Goal: Task Accomplishment & Management: Complete application form

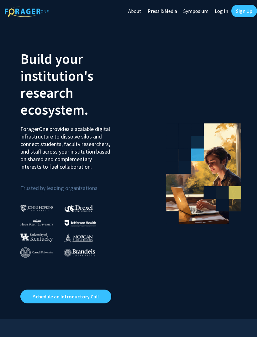
click at [248, 11] on link "Sign Up" at bounding box center [245, 11] width 26 height 13
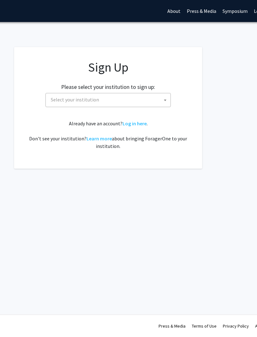
click at [155, 98] on span "Select your institution" at bounding box center [110, 99] width 122 height 13
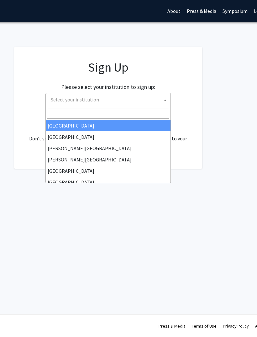
scroll to position [0, 80]
click at [115, 116] on input "Search" at bounding box center [108, 113] width 122 height 11
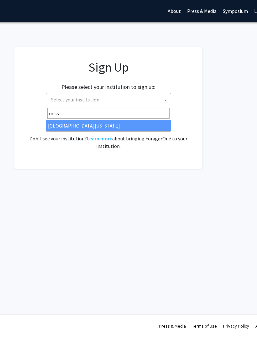
type input "misso"
select select "33"
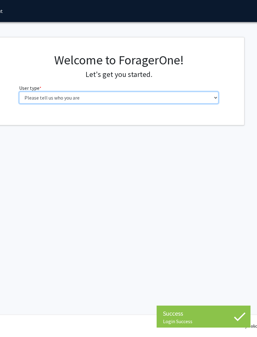
click at [206, 93] on select "Please tell us who you are Undergraduate Student Master's Student Doctoral Cand…" at bounding box center [119, 98] width 200 height 12
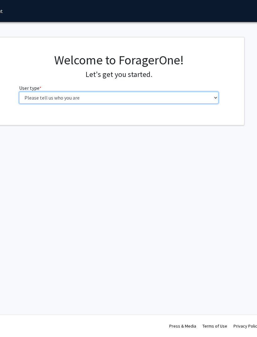
select select "1: undergrad"
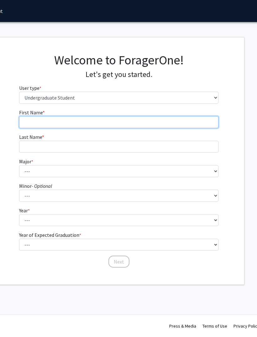
click at [34, 123] on input "First Name * required" at bounding box center [119, 122] width 200 height 12
type input "Christian"
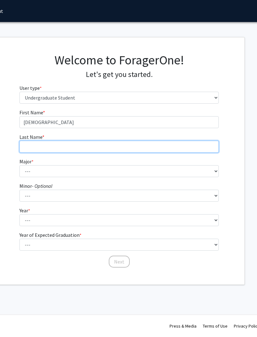
click at [47, 147] on input "Last Name * required" at bounding box center [119, 147] width 200 height 12
type input "Fluharty"
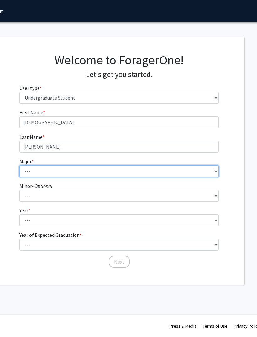
click at [41, 170] on select "--- Agribusiness Management Agricultural Education Agricultural Education: Comm…" at bounding box center [119, 171] width 200 height 12
select select "30: 2529"
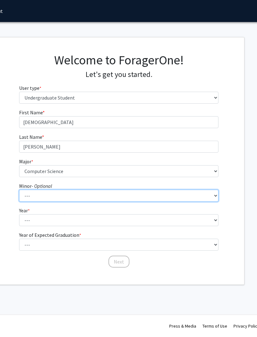
click at [119, 196] on select "--- Accountancy Aerospace Engineering Aerospace Studies Agribusiness Management…" at bounding box center [119, 196] width 200 height 12
select select "56: 2012"
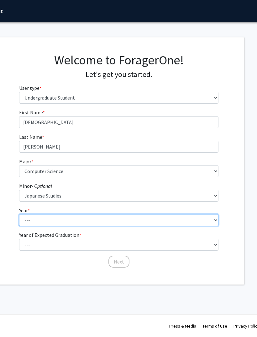
click at [164, 221] on select "--- First-year Sophomore Junior Senior Postbaccalaureate Certificate" at bounding box center [119, 220] width 200 height 12
select select "4: senior"
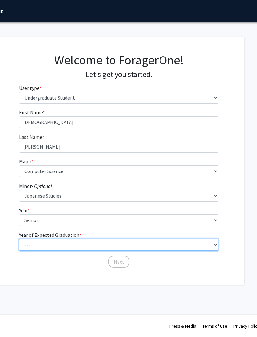
click at [132, 242] on select "--- 2025 2026 2027 2028 2029 2030 2031 2032 2033 2034" at bounding box center [119, 245] width 200 height 12
select select "2: 2026"
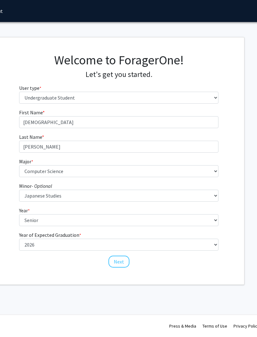
click at [119, 262] on button "Next" at bounding box center [119, 262] width 21 height 12
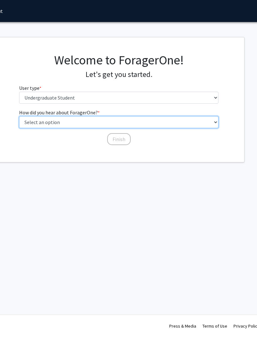
click at [205, 120] on select "Select an option Peer/student recommendation Faculty/staff recommendation Unive…" at bounding box center [119, 122] width 200 height 12
select select "2: faculty_recommendation"
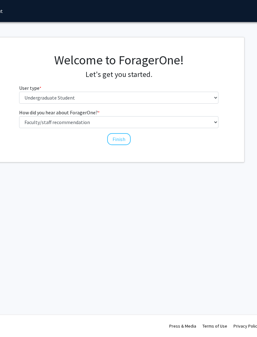
click at [126, 142] on button "Finish" at bounding box center [119, 139] width 24 height 12
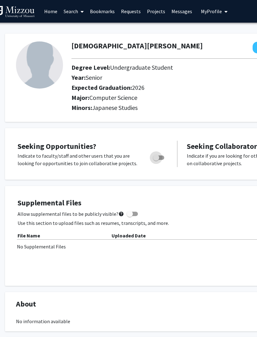
scroll to position [0, 11]
click at [163, 154] on label "Toggle" at bounding box center [158, 158] width 14 height 8
click at [156, 160] on input "Are you actively seeking opportunities?" at bounding box center [156, 160] width 0 height 0
checkbox input "true"
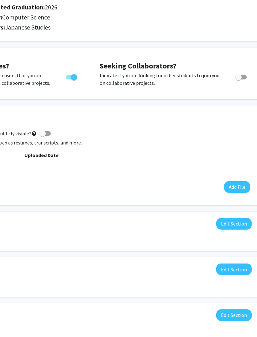
scroll to position [80, 119]
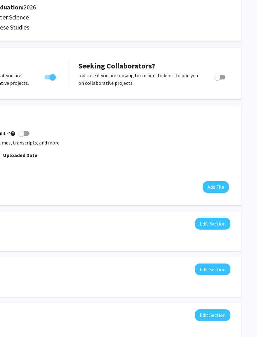
click at [215, 268] on button "Edit Section" at bounding box center [212, 270] width 35 height 12
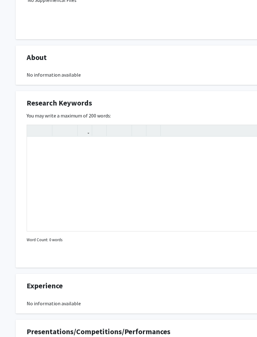
scroll to position [247, 0]
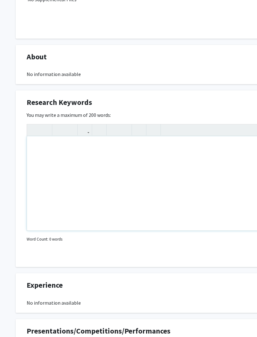
click at [49, 154] on div "Note to users with screen readers: Please deactivate our accessibility plugin f…" at bounding box center [188, 184] width 323 height 94
click at [116, 128] on icon "button" at bounding box center [113, 130] width 5 height 10
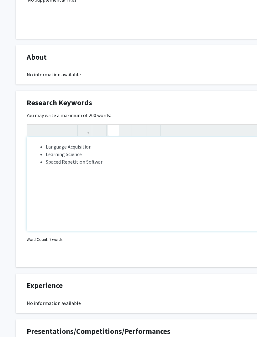
type textarea "<ul><li>Language Acquisition</li><li>Learning Science</li><li>Spaced Repetition…"
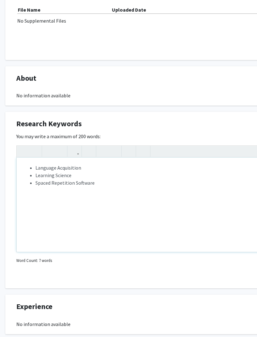
scroll to position [207, 10]
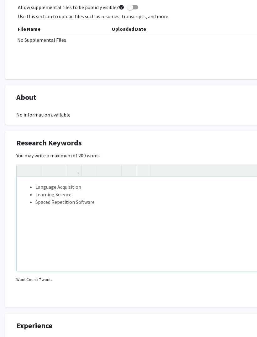
click at [111, 201] on li "Spaced Repetition Software" at bounding box center [184, 202] width 298 height 8
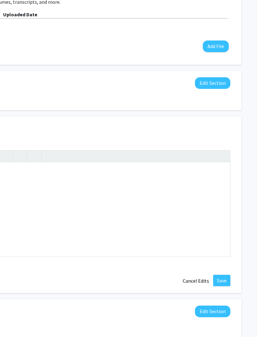
click at [227, 279] on button "Save" at bounding box center [222, 280] width 17 height 11
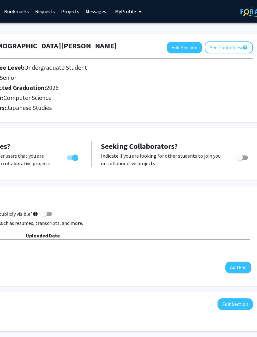
scroll to position [0, 119]
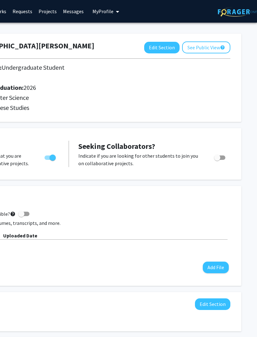
click at [215, 45] on button "See Public View help" at bounding box center [206, 47] width 48 height 12
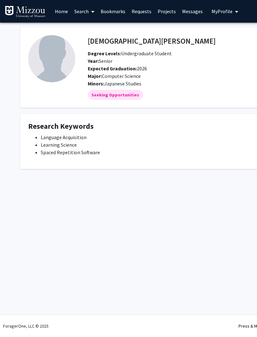
click at [84, 12] on link "Search" at bounding box center [84, 11] width 26 height 22
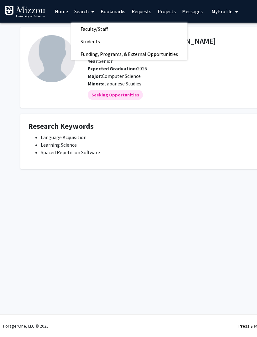
click at [128, 28] on link "Faculty/Staff" at bounding box center [129, 28] width 116 height 9
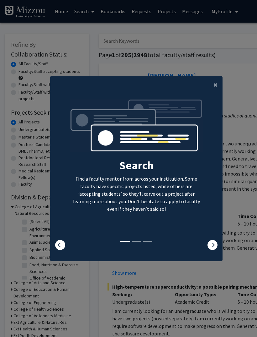
click at [214, 250] on icon at bounding box center [213, 245] width 10 height 10
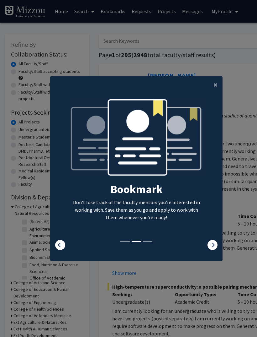
click at [210, 250] on icon at bounding box center [213, 245] width 10 height 10
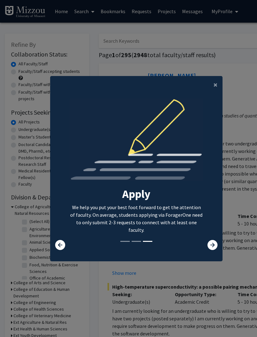
click at [215, 89] on span "×" at bounding box center [216, 85] width 4 height 10
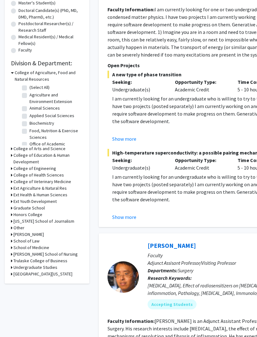
scroll to position [125, 0]
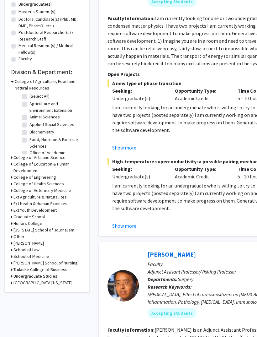
click at [13, 83] on icon at bounding box center [12, 81] width 3 height 7
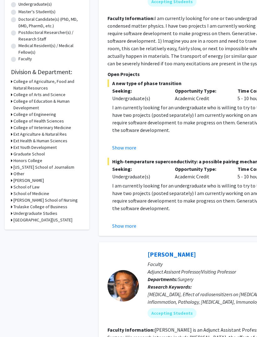
scroll to position [125, 0]
click at [12, 93] on icon at bounding box center [12, 94] width 2 height 7
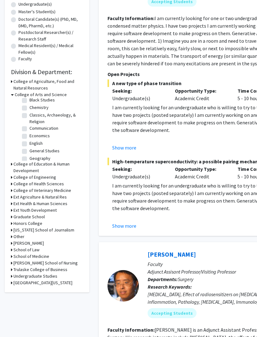
scroll to position [32, 0]
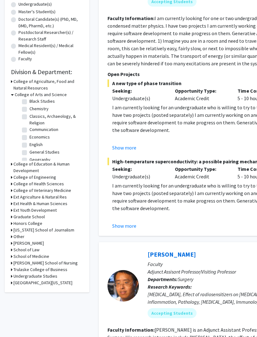
click at [30, 127] on label "Communication" at bounding box center [44, 129] width 29 height 7
click at [30, 127] on input "Communication" at bounding box center [32, 128] width 4 height 4
checkbox input "true"
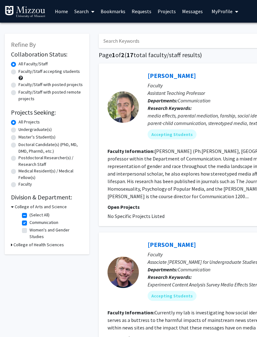
click at [12, 246] on icon at bounding box center [12, 244] width 2 height 7
click at [12, 243] on icon at bounding box center [12, 244] width 3 height 7
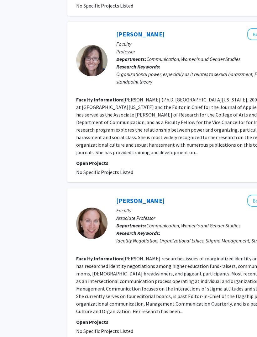
scroll to position [1318, 0]
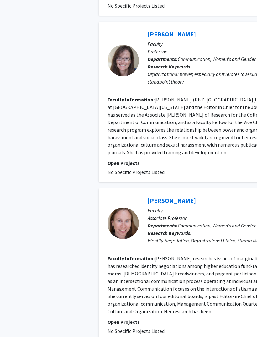
checkbox input "false"
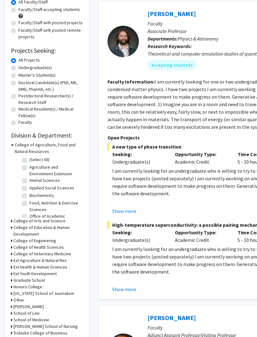
scroll to position [100, 0]
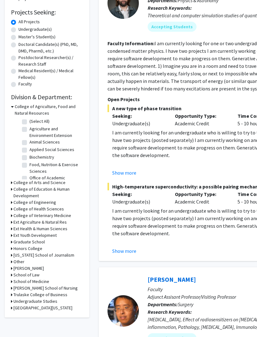
click at [12, 188] on icon at bounding box center [12, 189] width 2 height 7
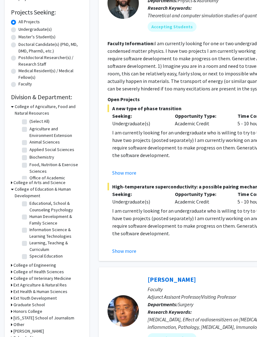
scroll to position [21, 0]
click at [30, 241] on label "Learning, Teaching & Curriculum" at bounding box center [56, 246] width 52 height 13
click at [30, 241] on input "Learning, Teaching & Curriculum" at bounding box center [32, 242] width 4 height 4
checkbox input "true"
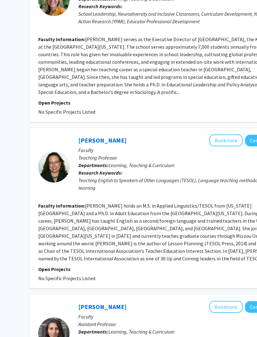
scroll to position [1256, 69]
